Goal: Book appointment/travel/reservation

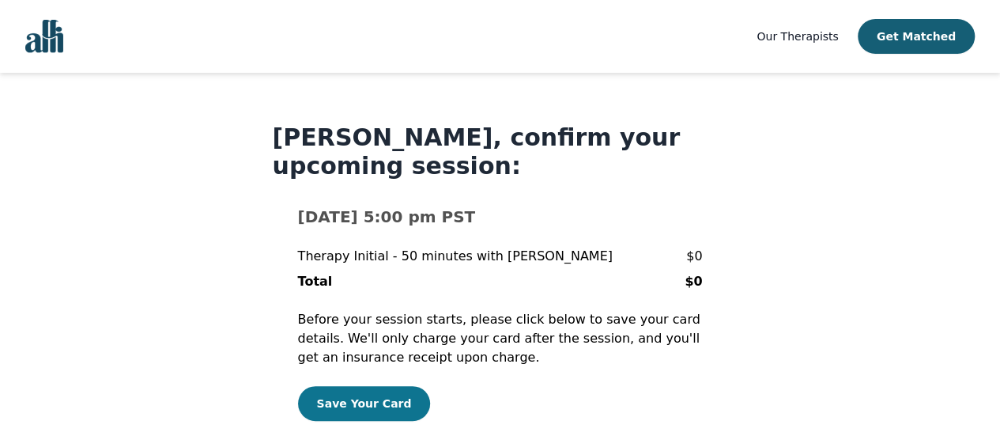
click at [345, 391] on button "Save Your Card" at bounding box center [364, 403] width 133 height 35
